Goal: Find specific page/section: Find specific page/section

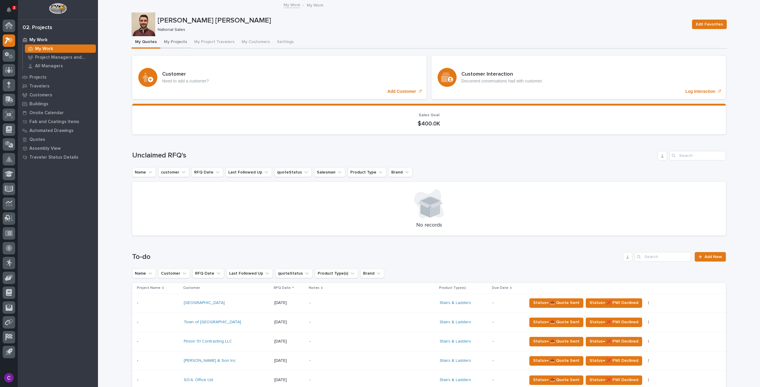
click at [170, 38] on button "My Projects" at bounding box center [175, 42] width 30 height 12
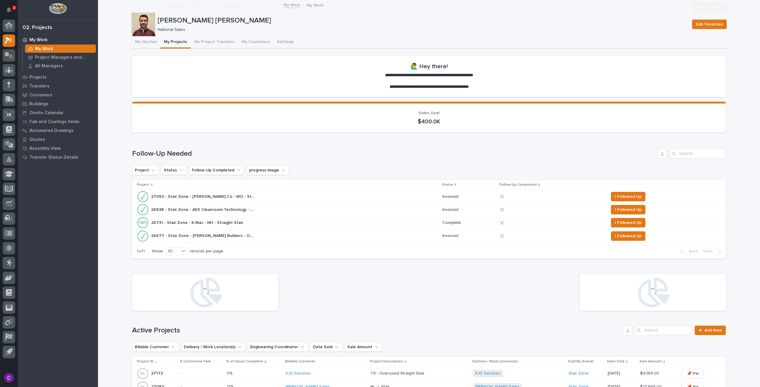
scroll to position [586, 0]
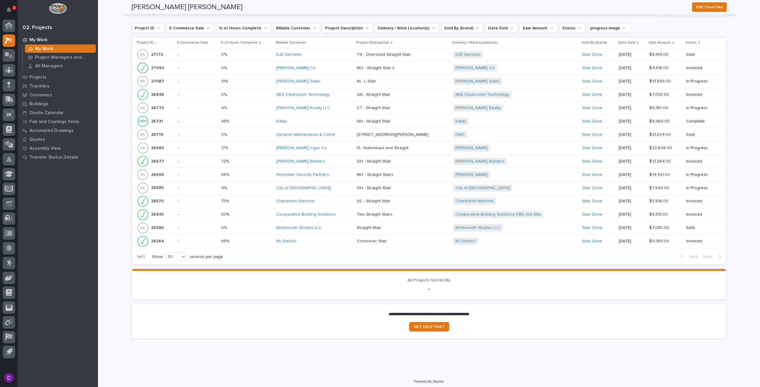
click at [330, 81] on div "[PERSON_NAME] Sales" at bounding box center [314, 81] width 76 height 5
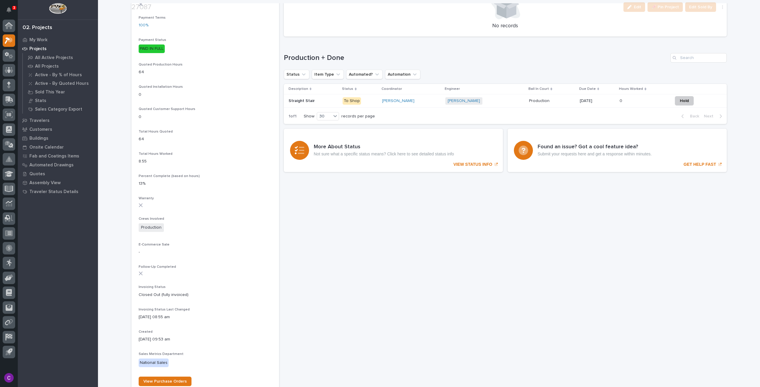
scroll to position [416, 0]
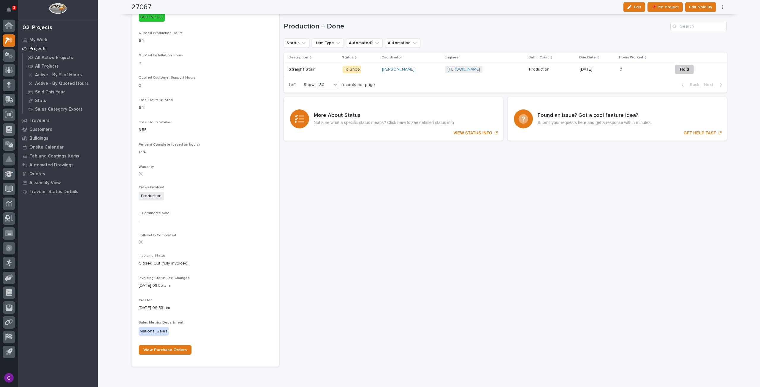
click at [560, 72] on div "Production Production" at bounding box center [552, 70] width 46 height 10
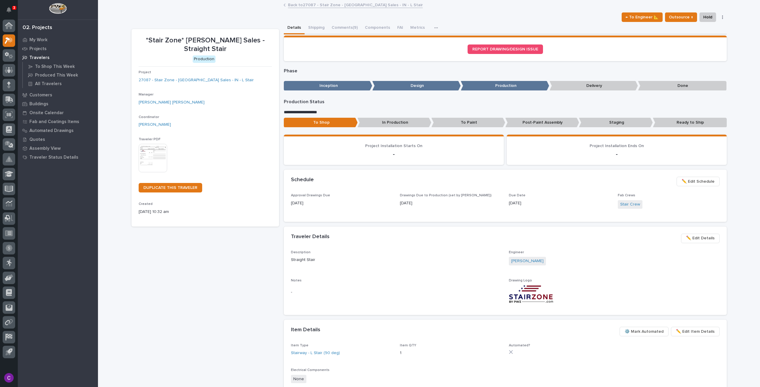
scroll to position [30, 0]
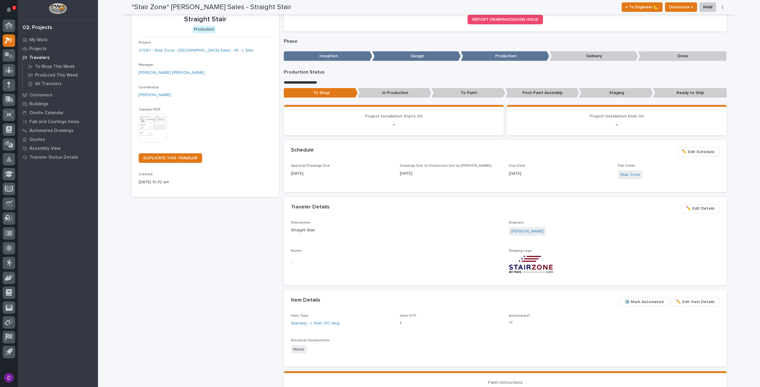
click at [245, 284] on div "*Stair Zone* [PERSON_NAME] Sales - Straight Stair Production Project 27087 - St…" at bounding box center [206, 249] width 148 height 500
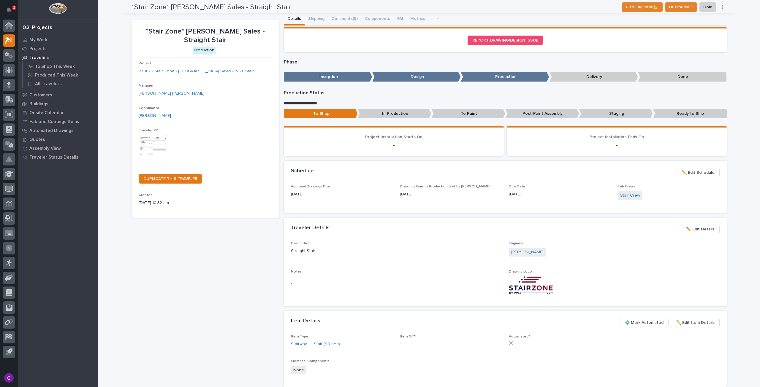
scroll to position [0, 0]
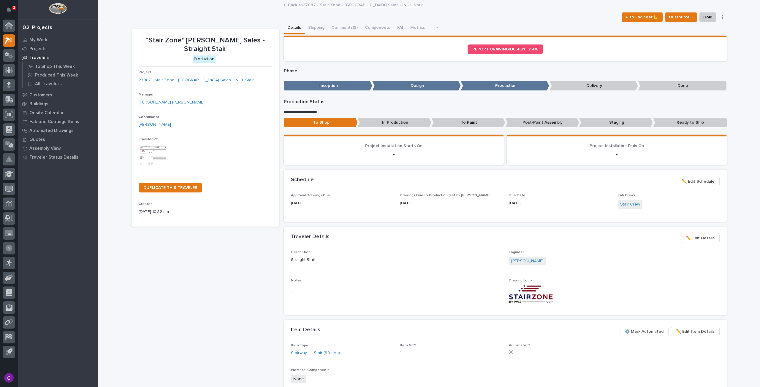
click at [319, 2] on link "Back to 27087 - Stair Zone - [PERSON_NAME] Sales - IN - L Stair" at bounding box center [355, 4] width 135 height 7
